Goal: Ask a question

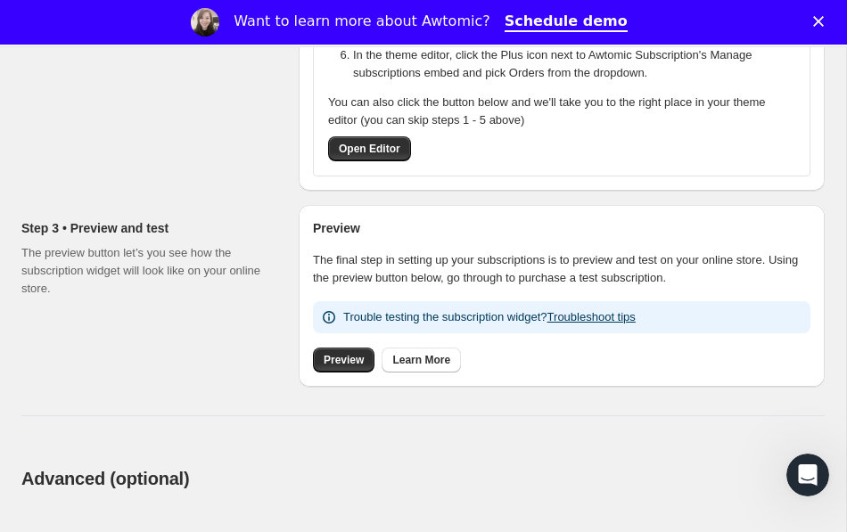
scroll to position [598, 0]
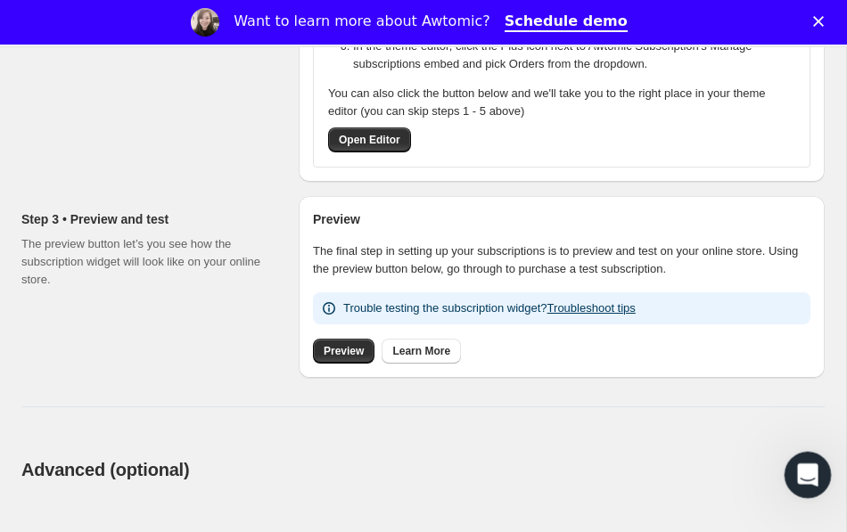
click at [800, 480] on icon "Open Intercom Messenger" at bounding box center [804, 472] width 29 height 29
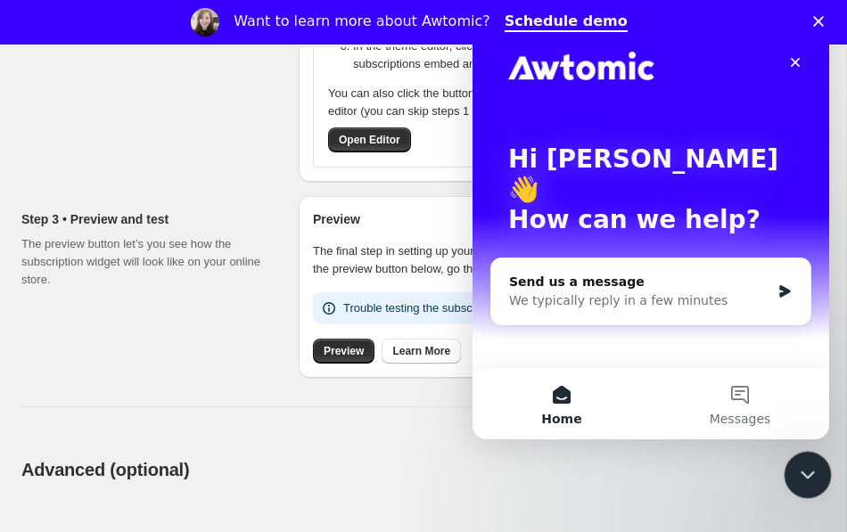
scroll to position [0, 0]
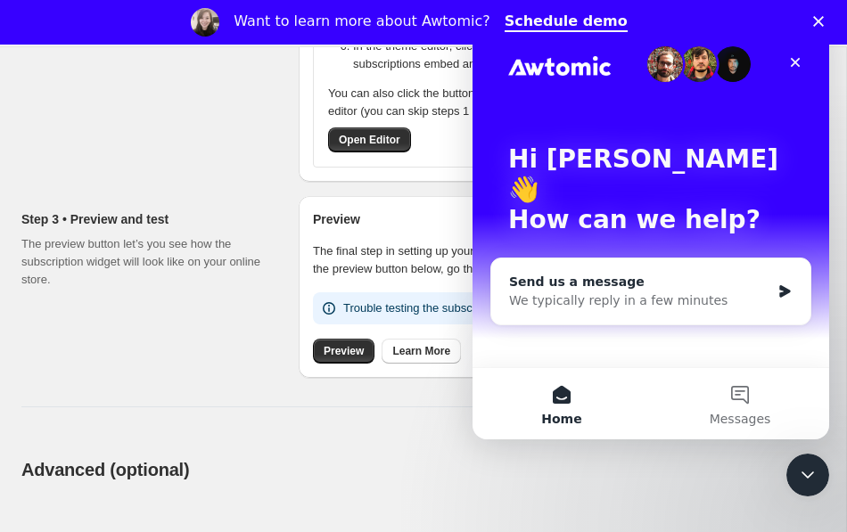
click at [622, 291] on div "We typically reply in a few minutes" at bounding box center [639, 300] width 261 height 19
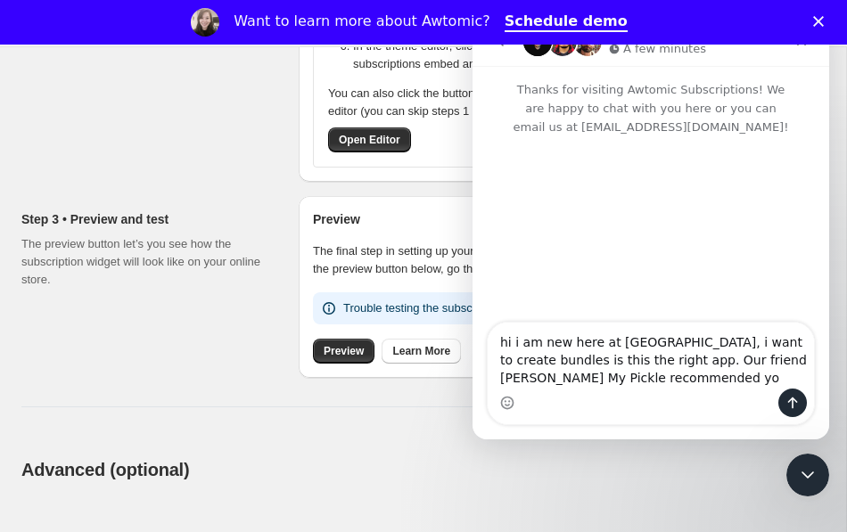
type textarea "hi i am new here at [GEOGRAPHIC_DATA], i want to create bundles is this the rig…"
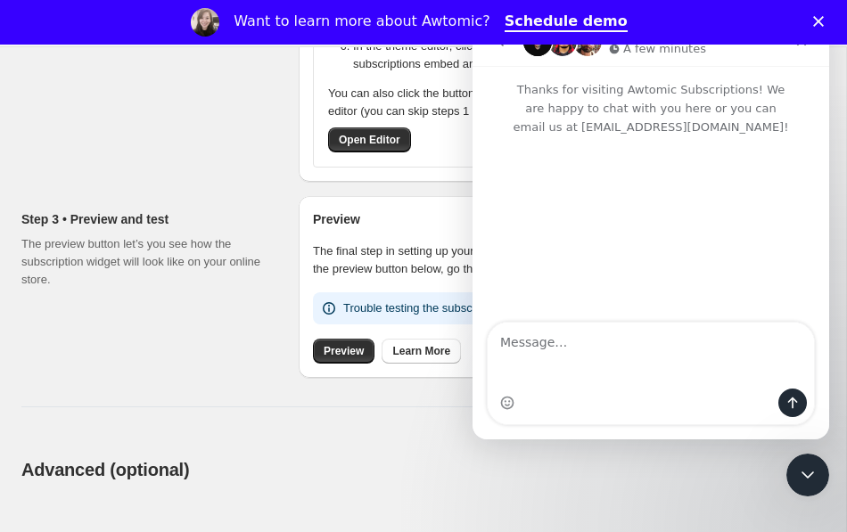
type textarea "\"
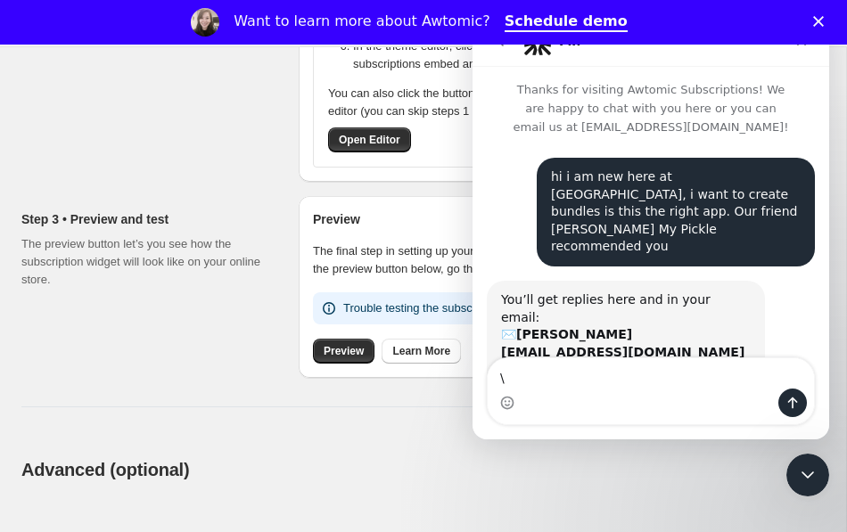
scroll to position [25, 0]
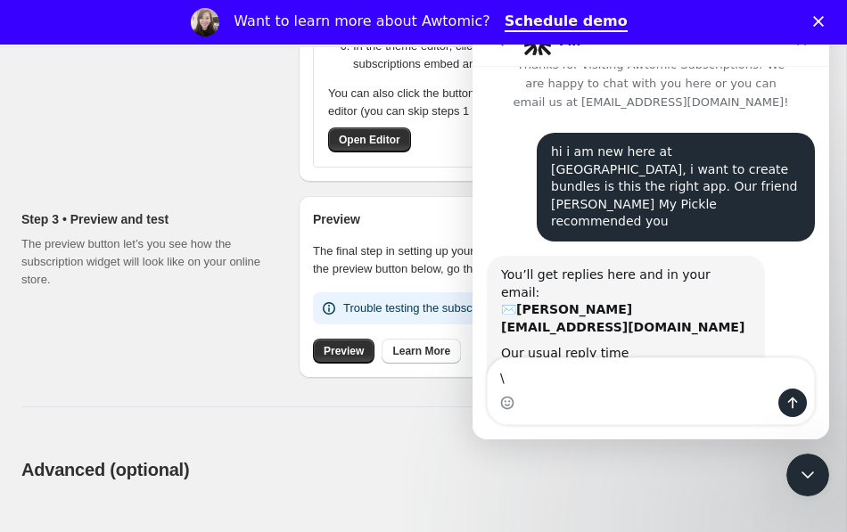
click at [225, 306] on div "Step 3 • Preview and test The preview button let’s you see how the subscription…" at bounding box center [152, 287] width 263 height 182
click at [818, 13] on div "Want to learn more about Awtomic? Schedule demo" at bounding box center [423, 22] width 847 height 30
click at [821, 23] on icon "Close" at bounding box center [818, 21] width 11 height 11
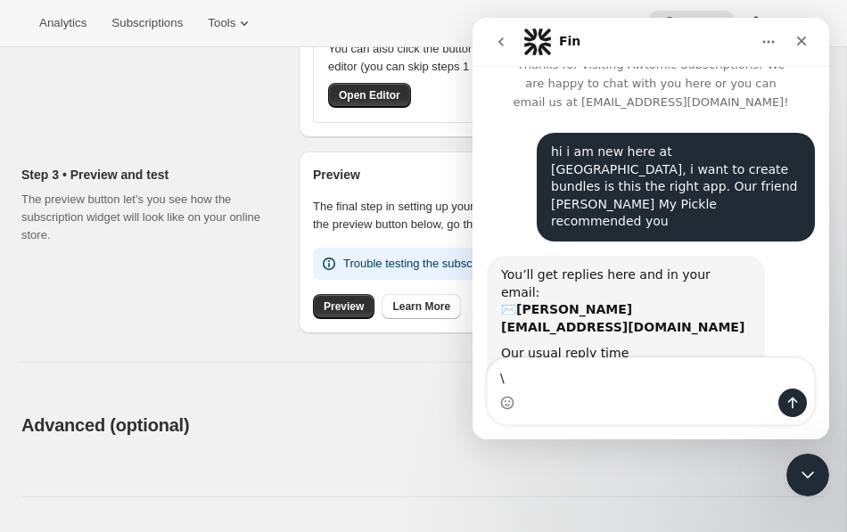
click at [217, 286] on div "Step 3 • Preview and test The preview button let’s you see how the subscription…" at bounding box center [152, 242] width 263 height 182
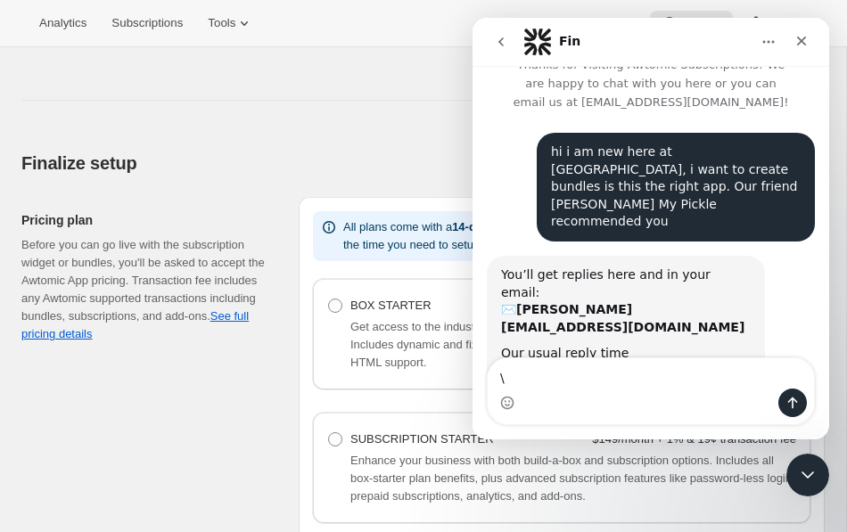
scroll to position [996, 0]
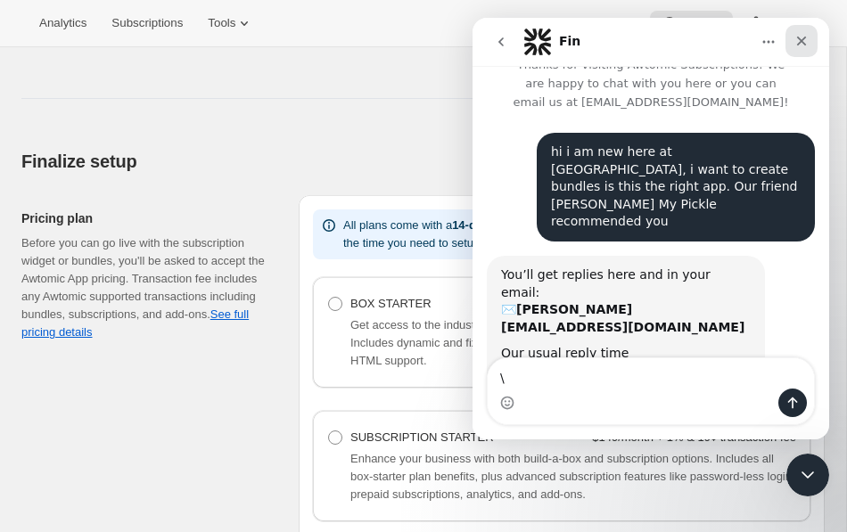
click at [806, 43] on icon "Close" at bounding box center [801, 41] width 14 height 14
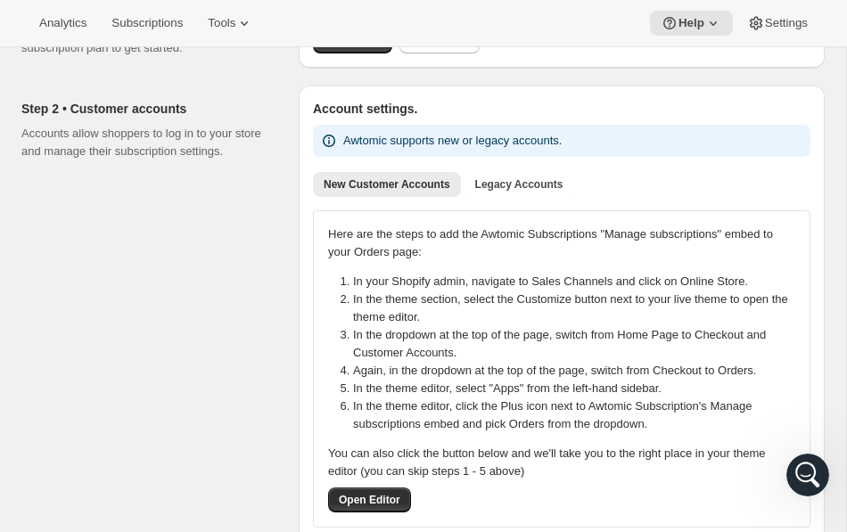
scroll to position [194, 0]
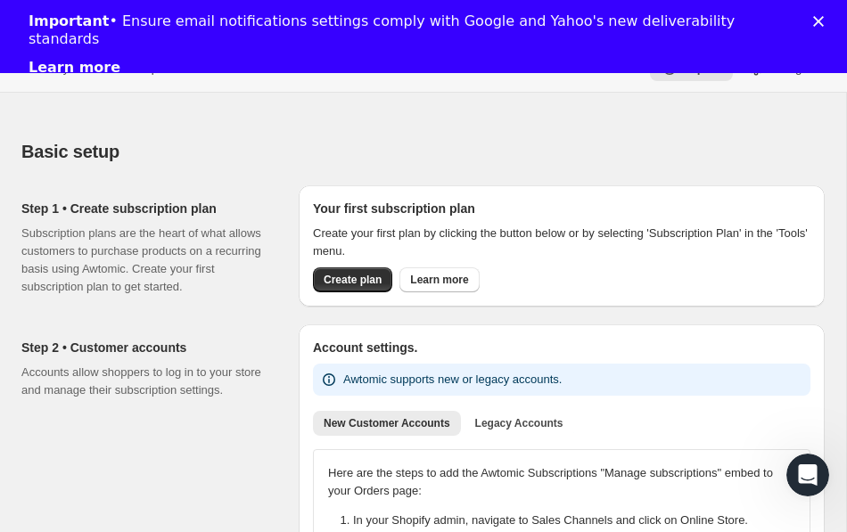
scroll to position [38, 0]
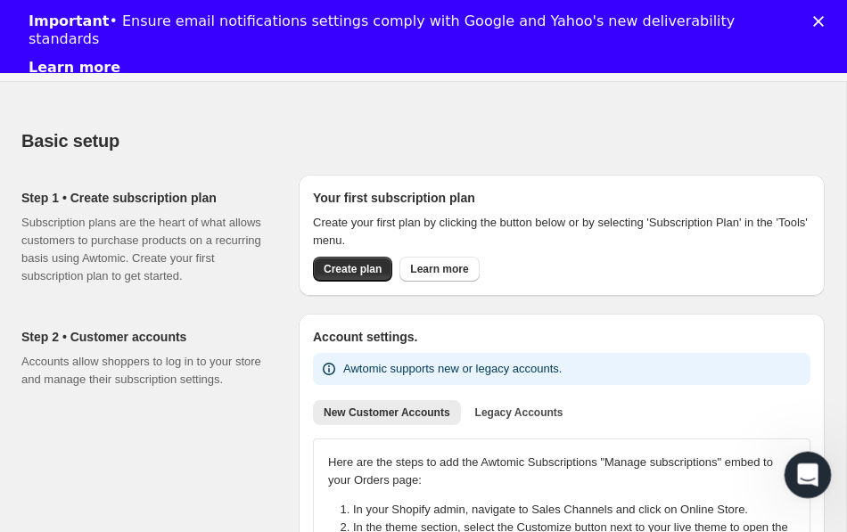
click at [798, 466] on icon "Open Intercom Messenger" at bounding box center [804, 472] width 29 height 29
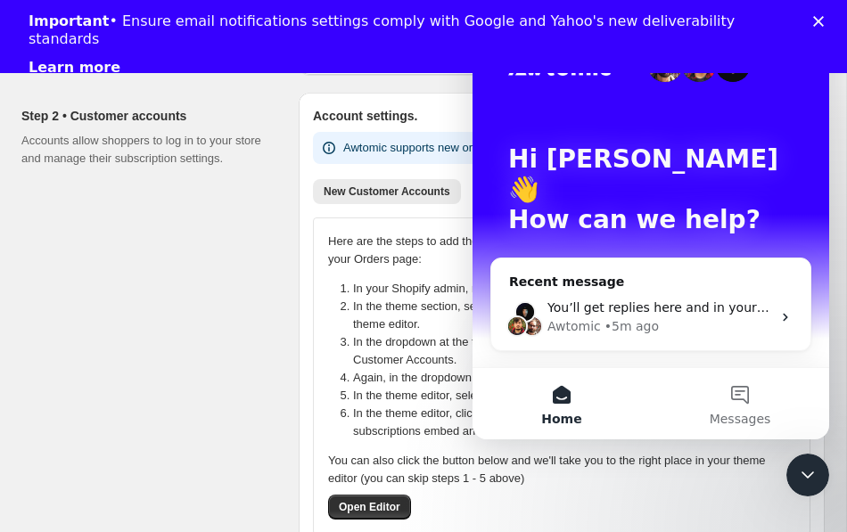
scroll to position [261, 0]
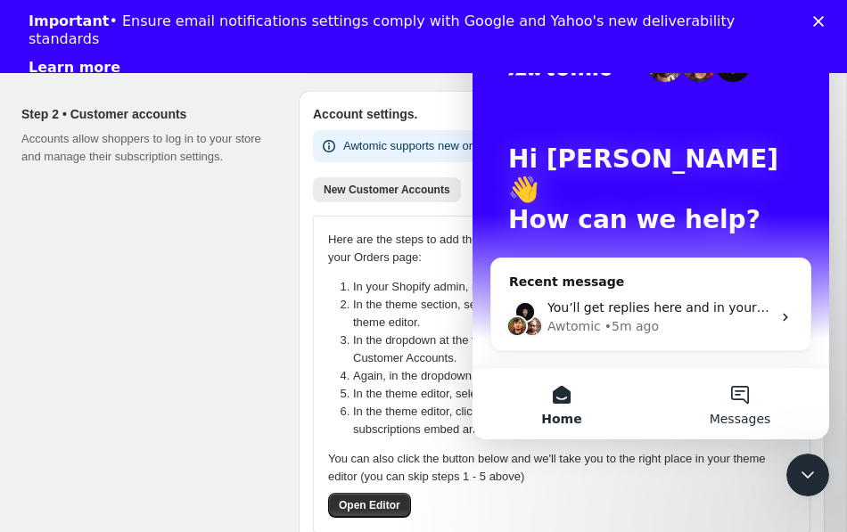
click at [741, 384] on button "Messages" at bounding box center [740, 403] width 178 height 71
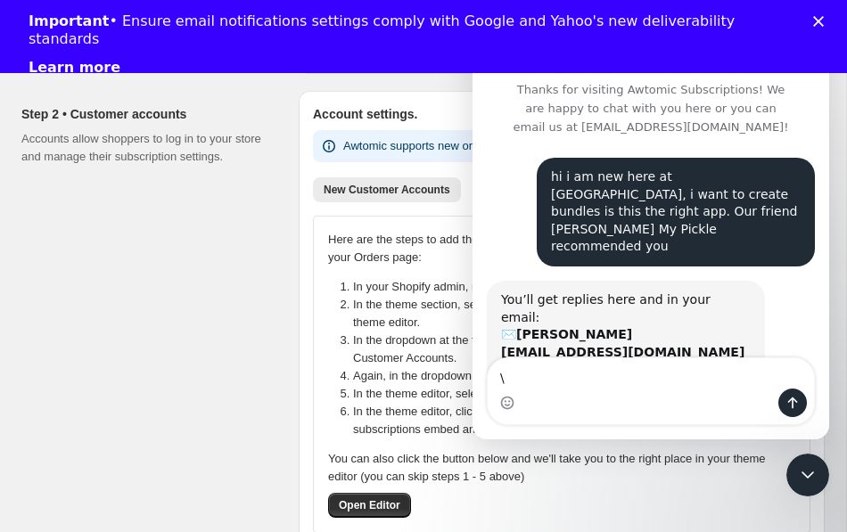
scroll to position [25, 0]
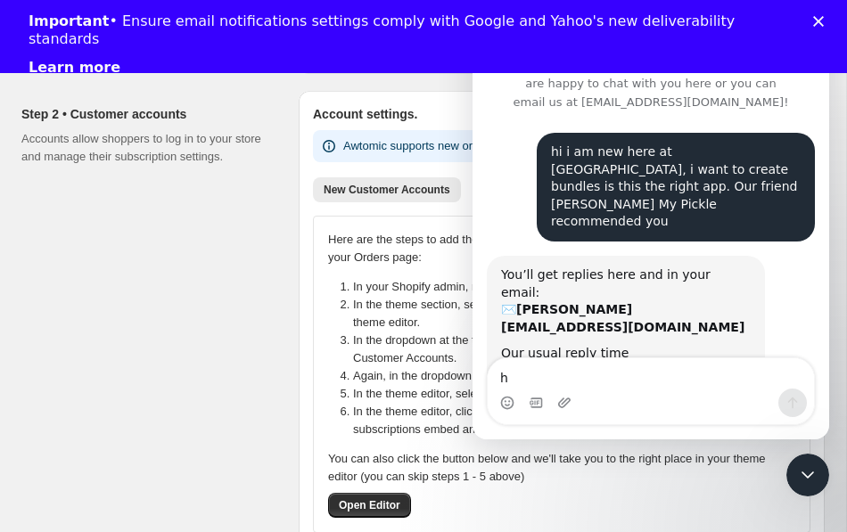
type textarea "hi"
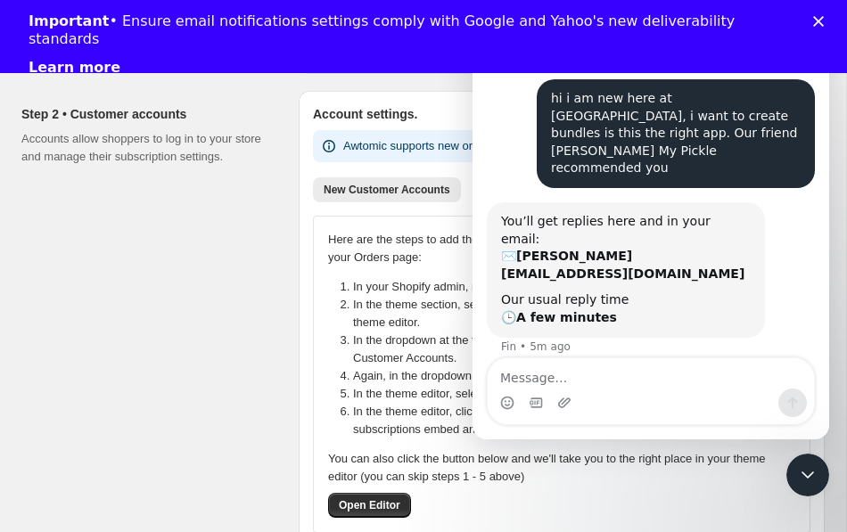
click at [359, 360] on li "In the dropdown at the top of the page, switch from Home Page to Checkout and C…" at bounding box center [579, 350] width 453 height 36
click at [807, 469] on icon "Close Intercom Messenger" at bounding box center [804, 472] width 21 height 21
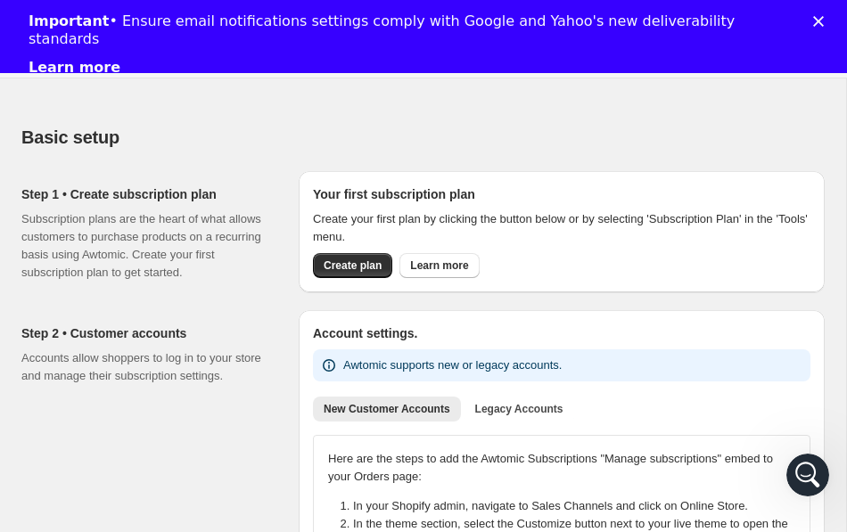
scroll to position [46, 0]
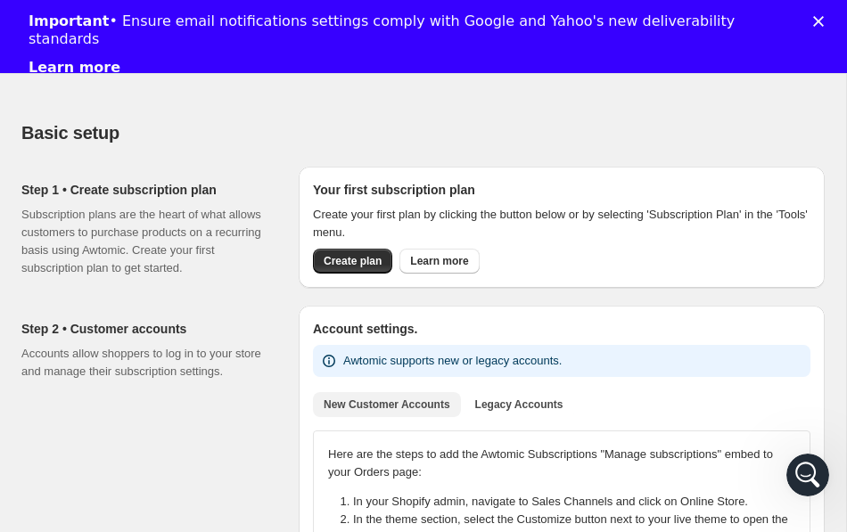
click at [419, 404] on span "New Customer Accounts" at bounding box center [386, 404] width 127 height 14
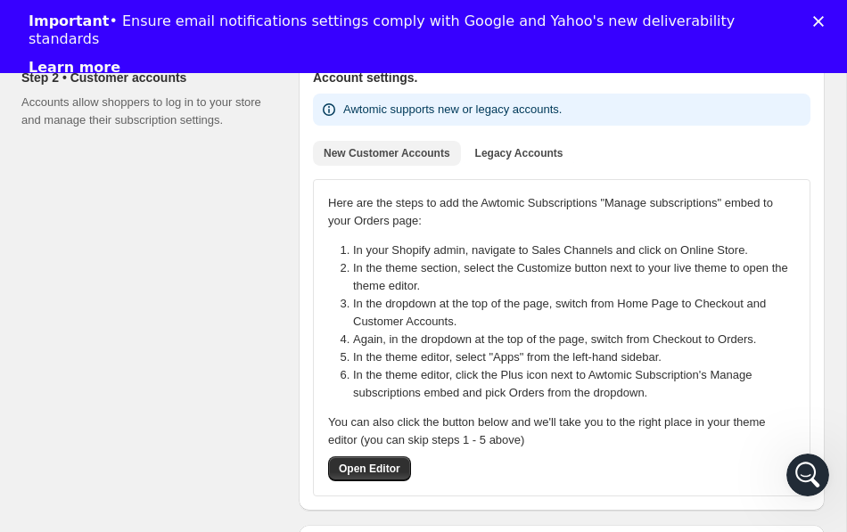
scroll to position [289, 0]
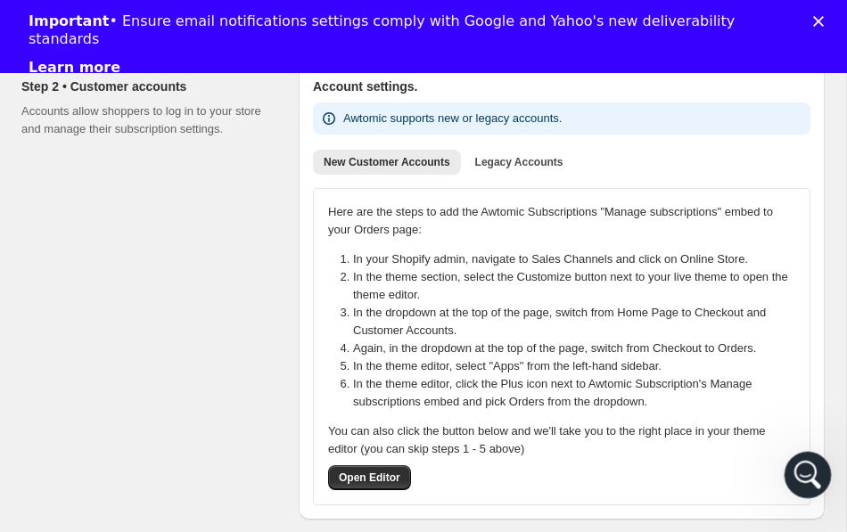
click at [807, 475] on icon "Open Intercom Messenger" at bounding box center [804, 472] width 29 height 29
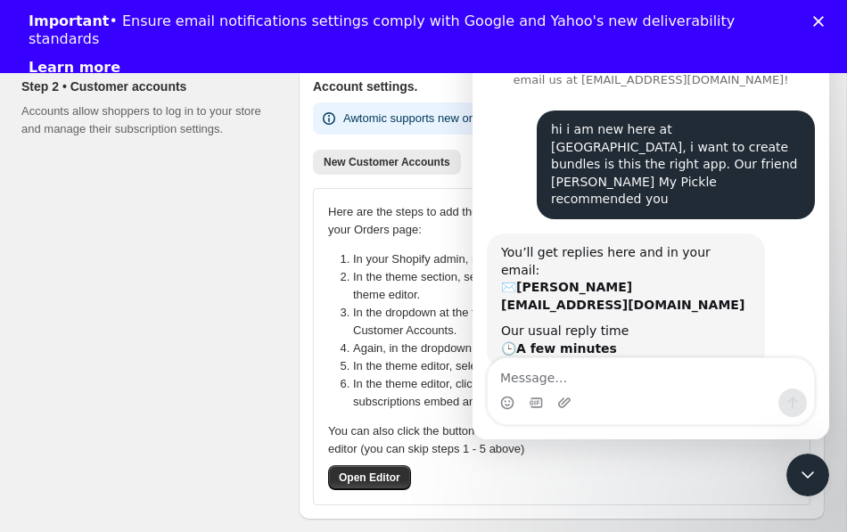
scroll to position [78, 0]
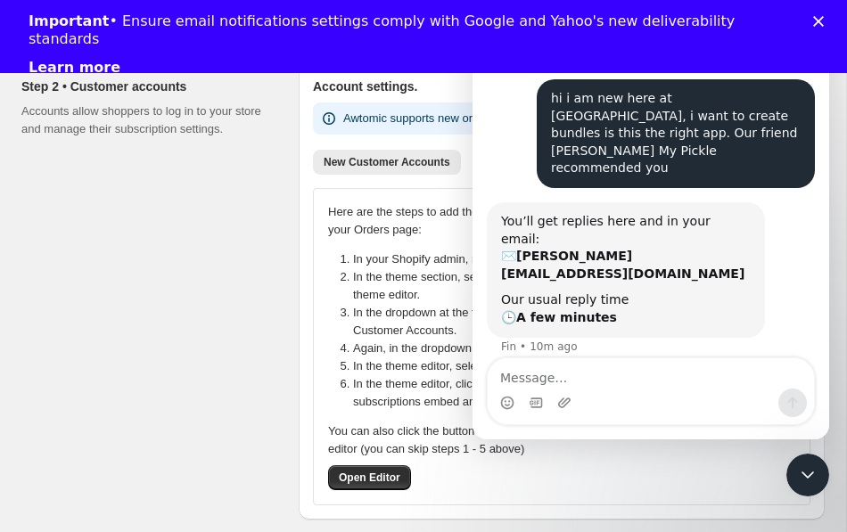
click at [649, 389] on div "Intercom messenger" at bounding box center [650, 403] width 326 height 29
click at [204, 274] on div "Step 2 • Customer accounts Accounts allow shoppers to log in to your store and …" at bounding box center [152, 291] width 263 height 456
